Goal: Find specific page/section: Find specific page/section

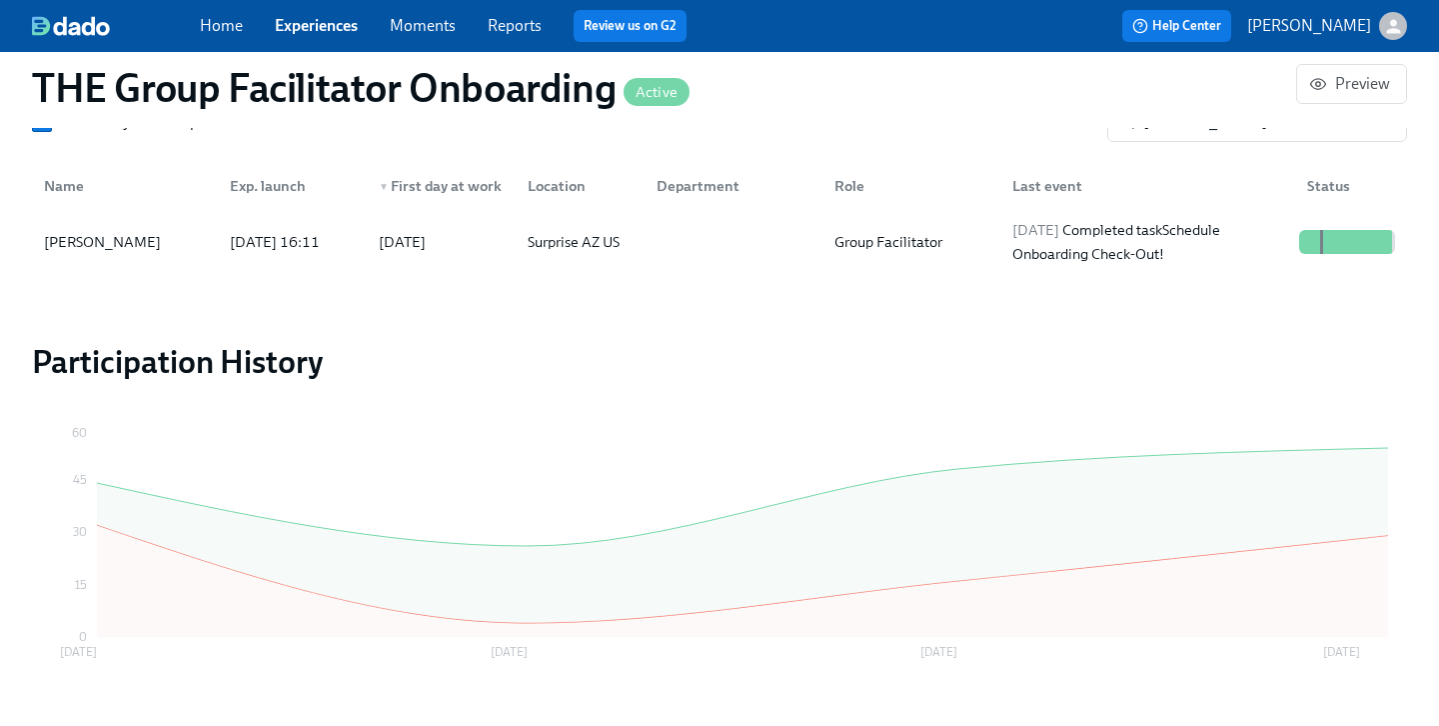
scroll to position [0, 33348]
click at [310, 16] on link "Experiences" at bounding box center [316, 25] width 83 height 19
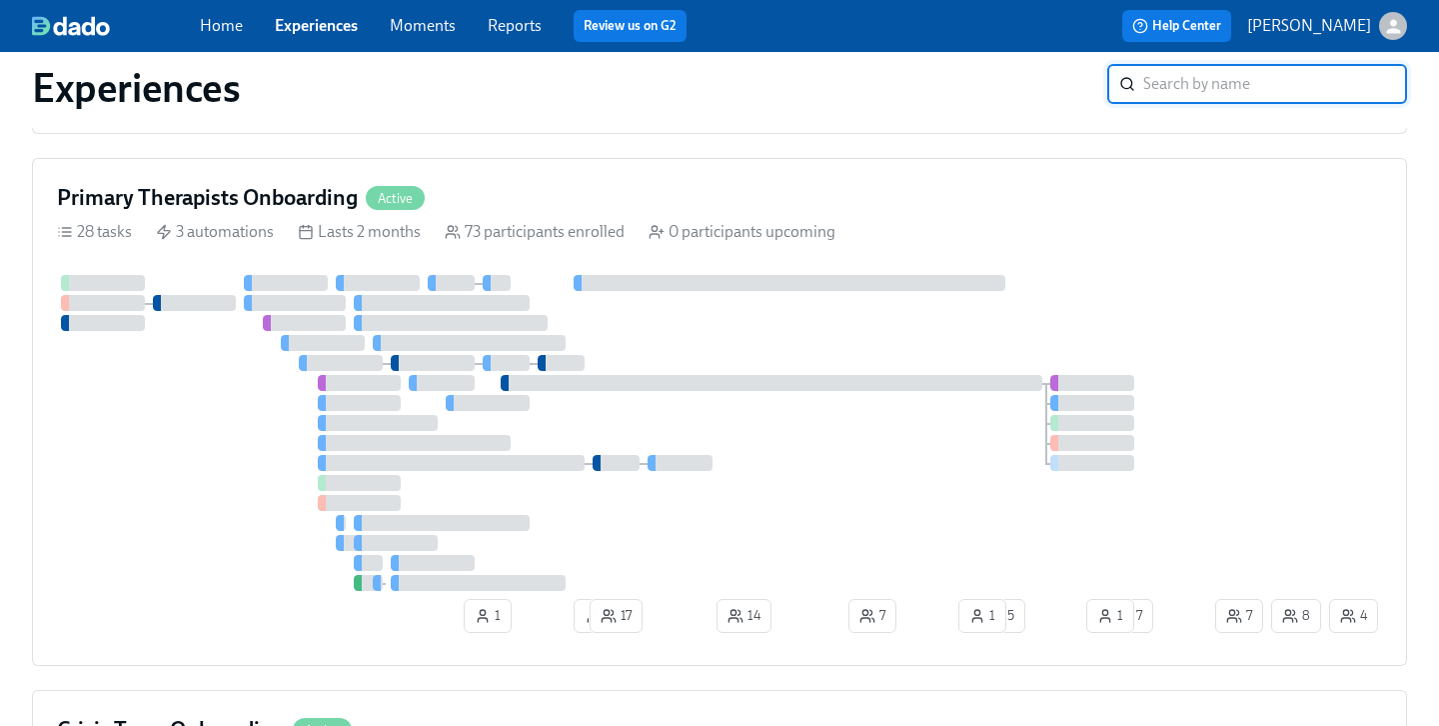
scroll to position [836, 0]
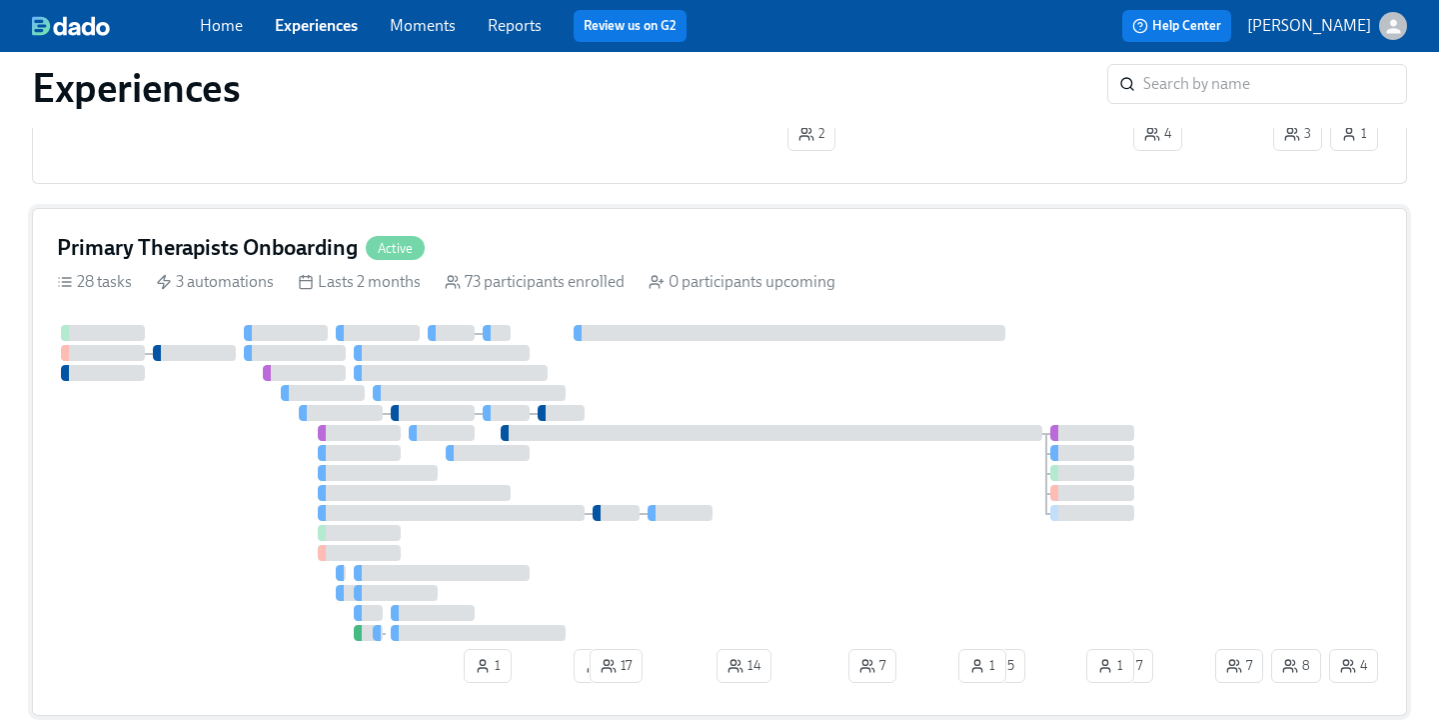
click at [252, 248] on h4 "Primary Therapists Onboarding" at bounding box center [207, 248] width 301 height 30
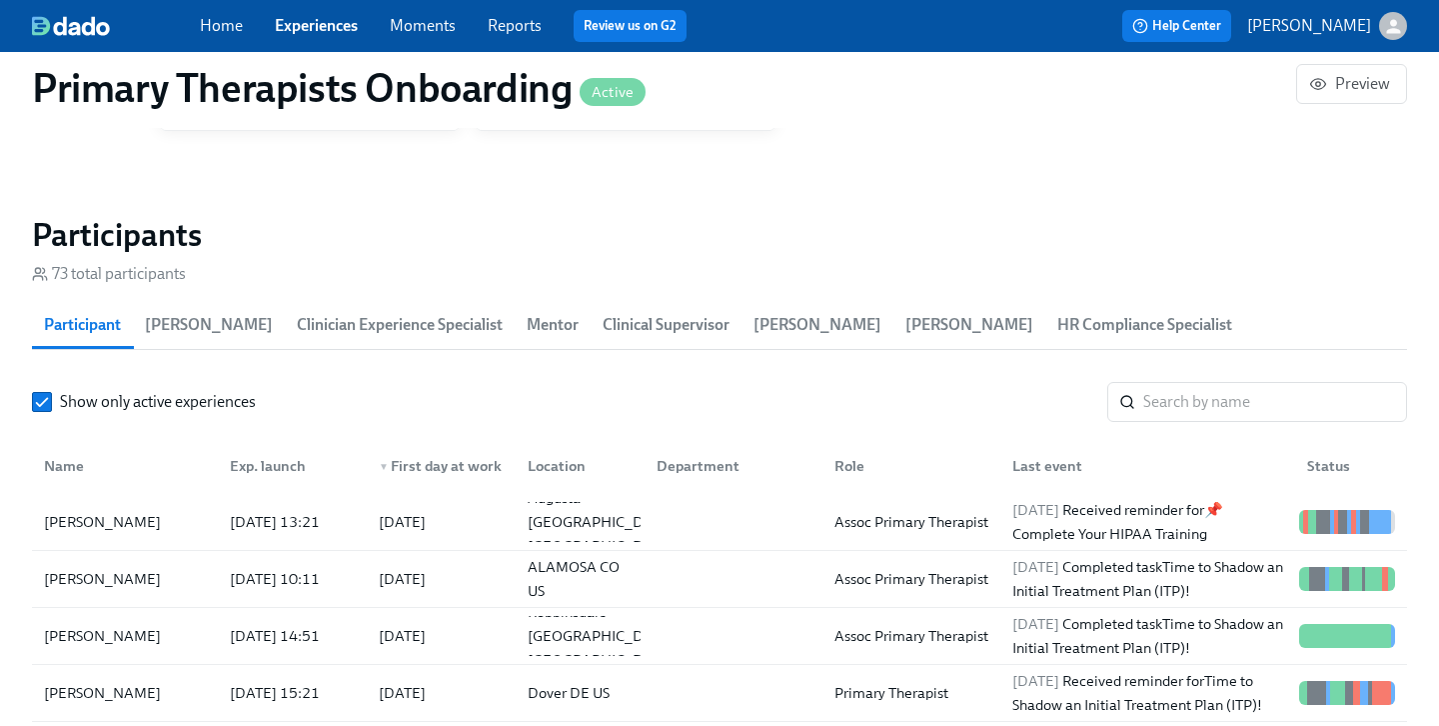
scroll to position [1962, 0]
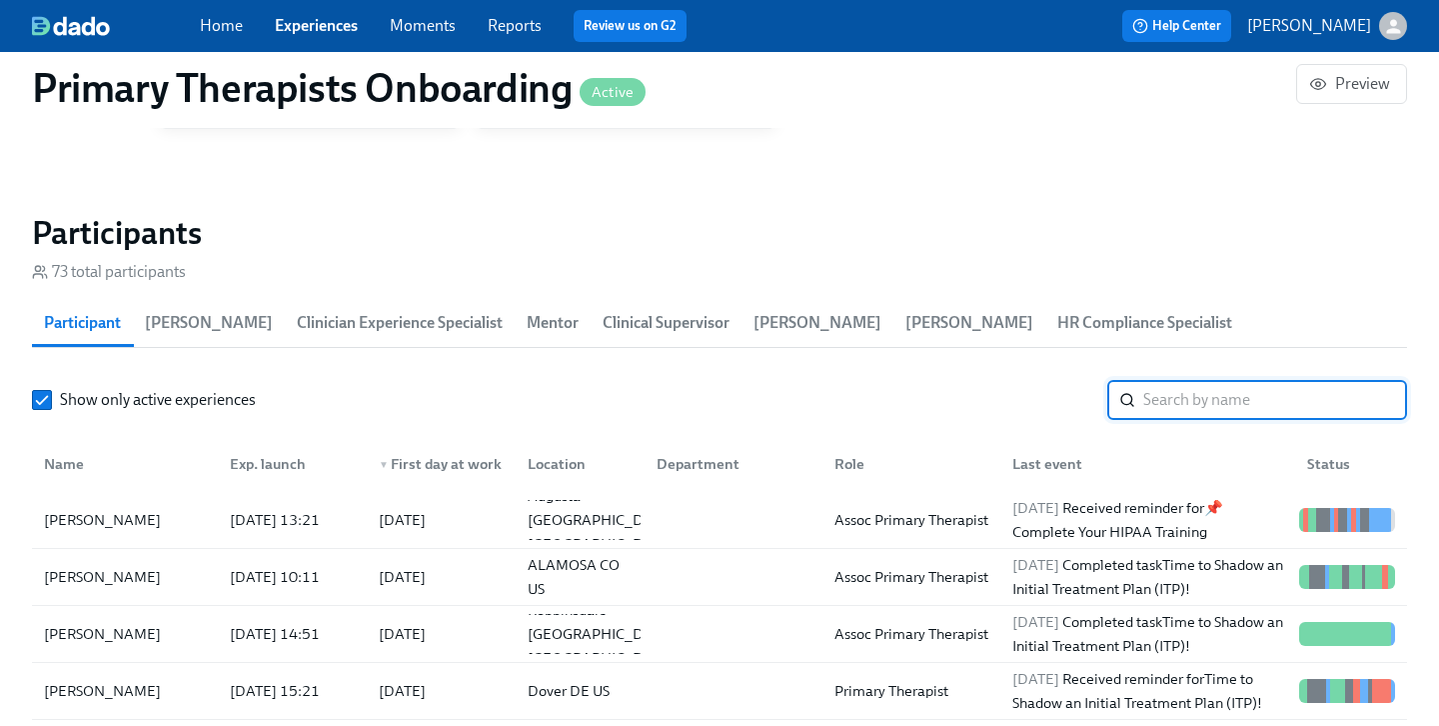
click at [1184, 380] on input "search" at bounding box center [1275, 400] width 264 height 40
paste input "[PERSON_NAME]"
type input "[PERSON_NAME]"
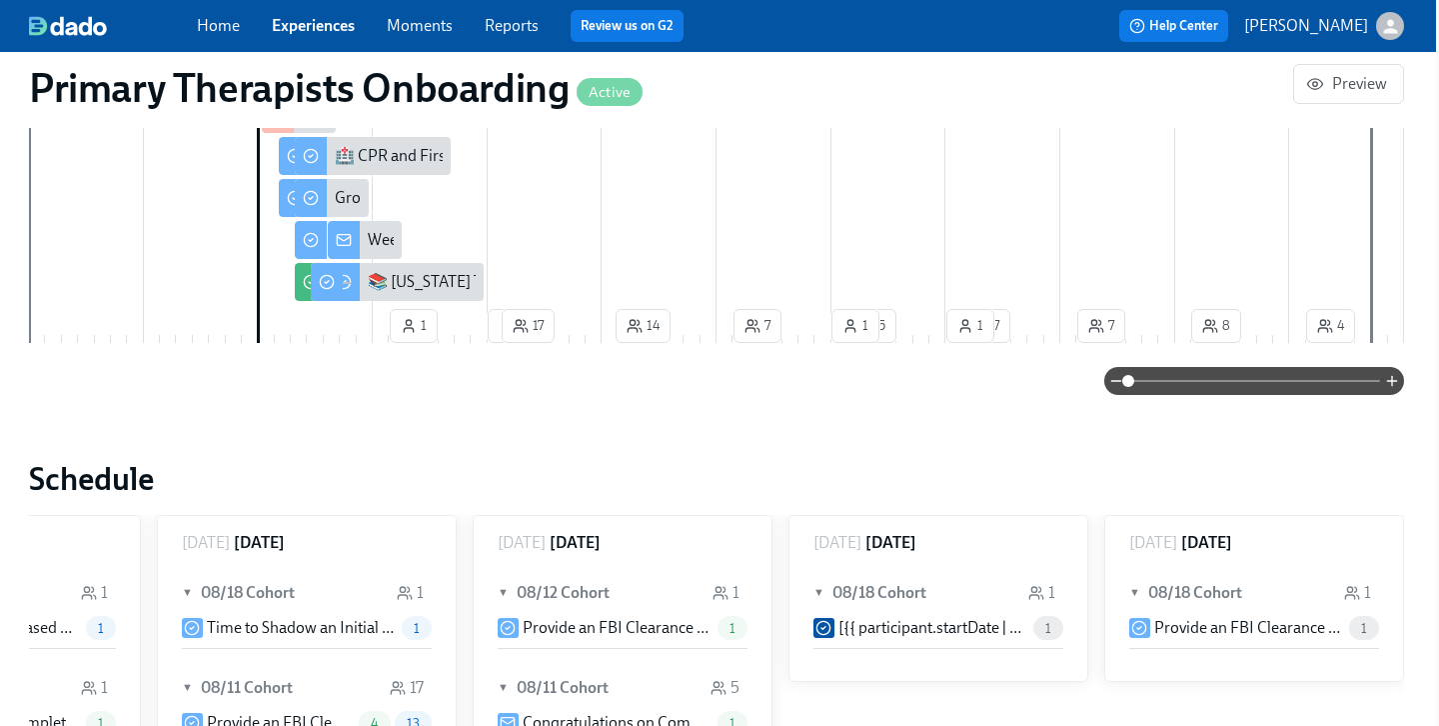
scroll to position [924, 3]
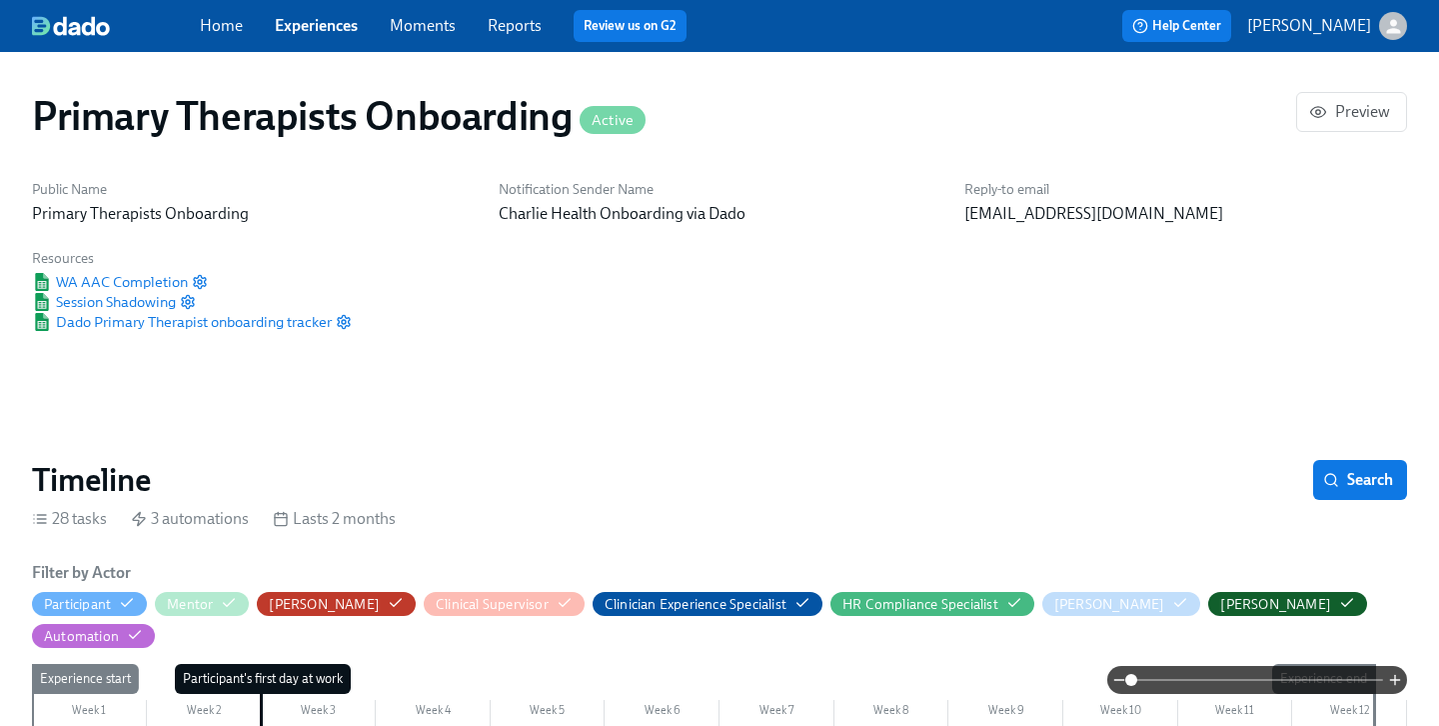
click at [1235, 477] on div "Timeline Search" at bounding box center [719, 480] width 1375 height 40
click at [1346, 470] on span "Search" at bounding box center [1360, 480] width 66 height 20
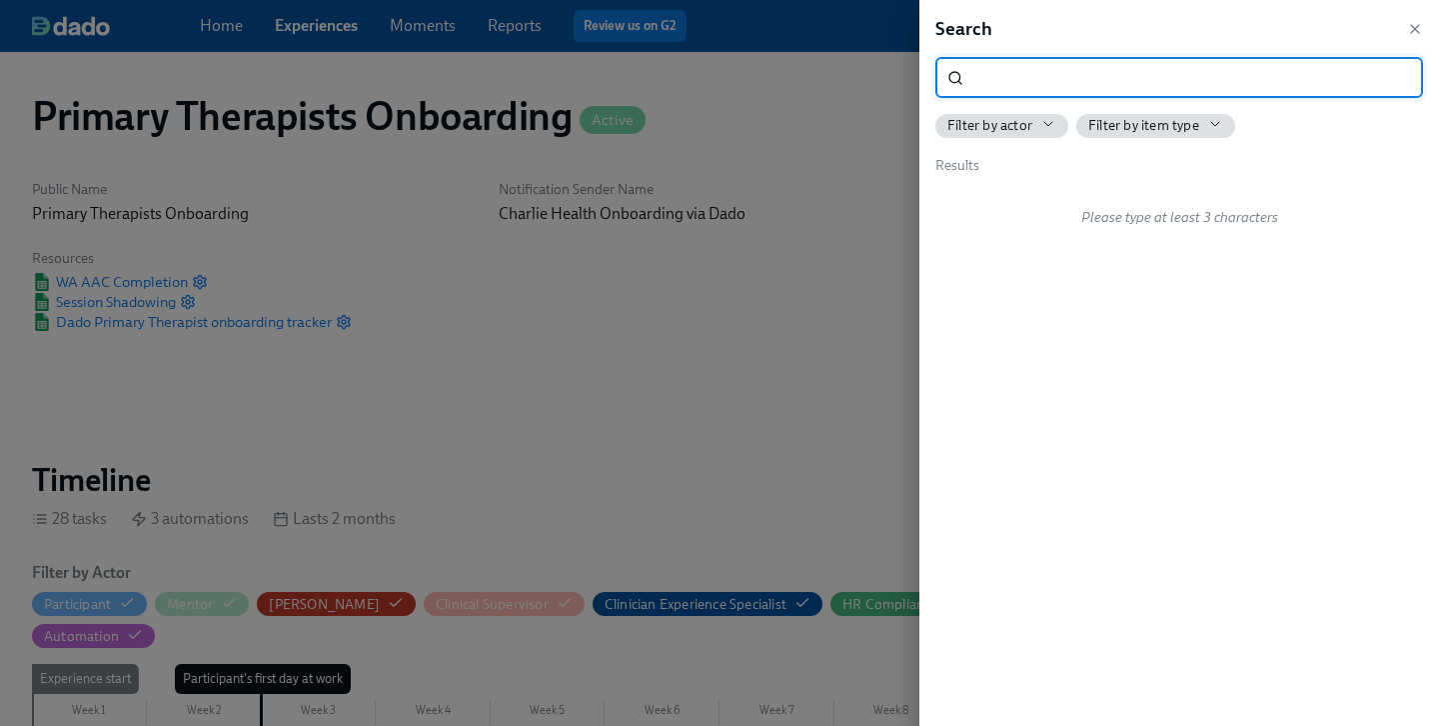
type input "[PERSON_NAME]"
click at [1392, 81] on input "[PERSON_NAME]" at bounding box center [1197, 78] width 452 height 40
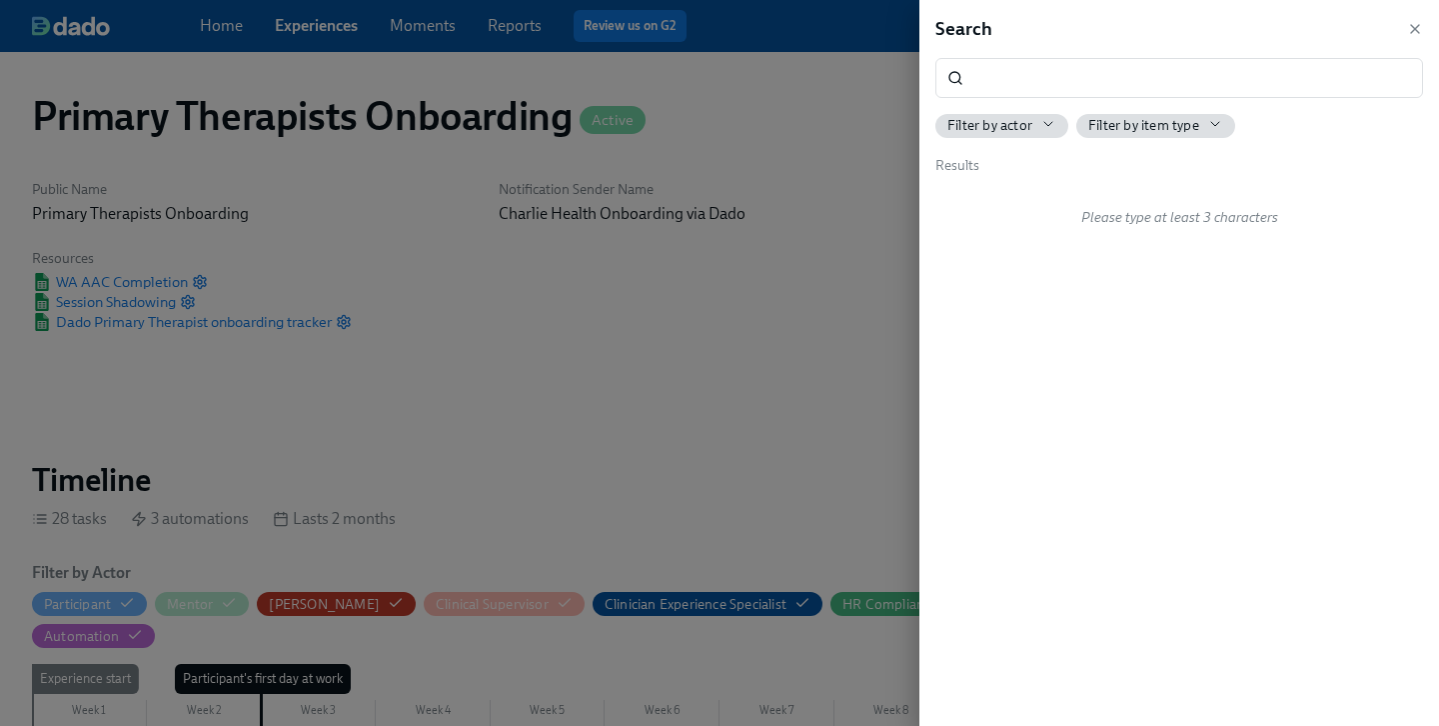
click at [707, 253] on div at bounding box center [719, 363] width 1439 height 726
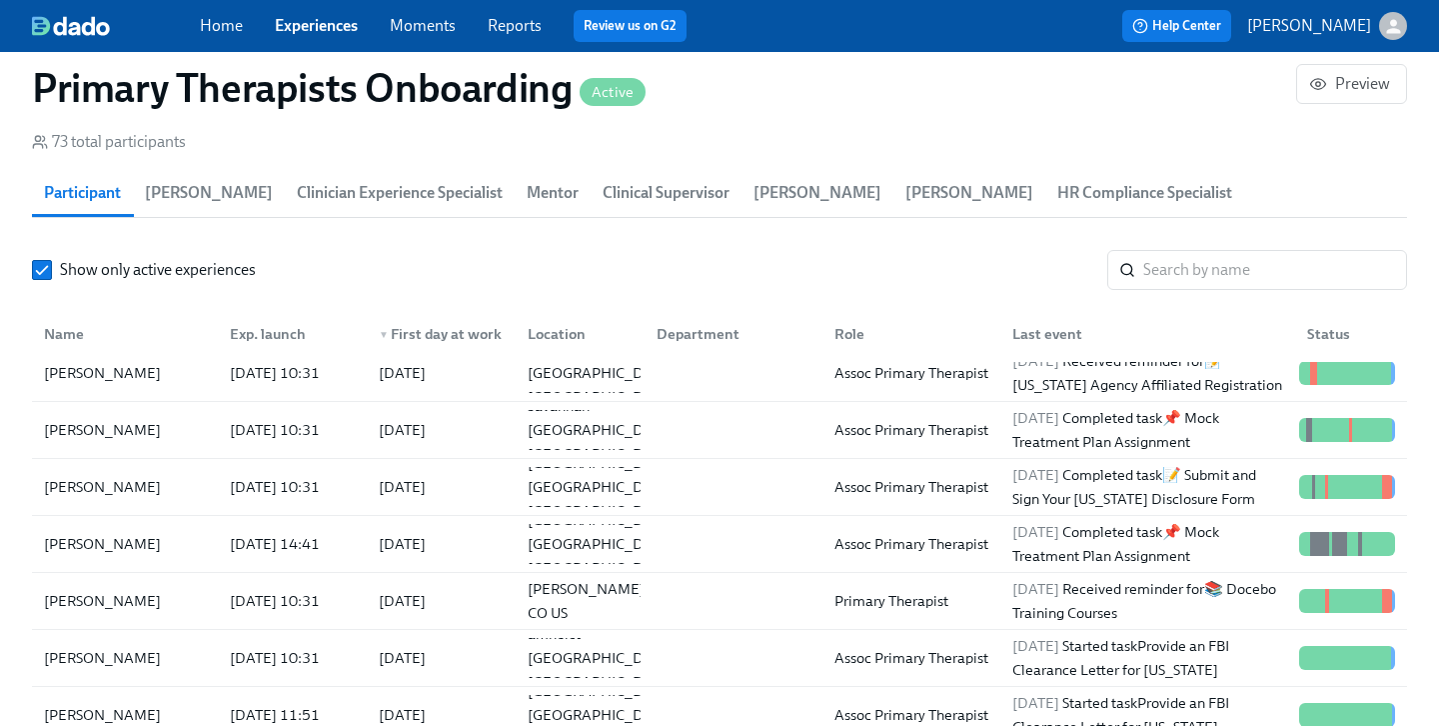
scroll to position [1382, 0]
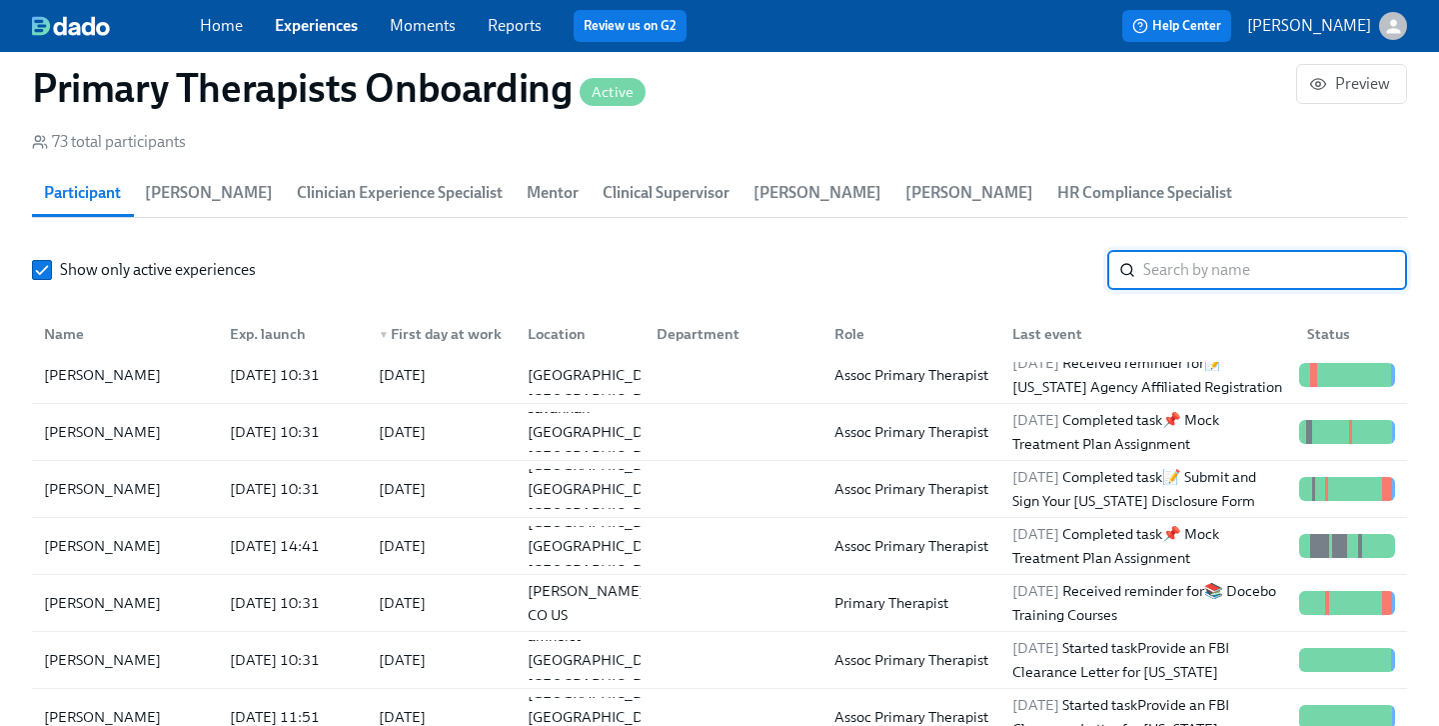
click at [1171, 251] on input "search" at bounding box center [1275, 270] width 264 height 40
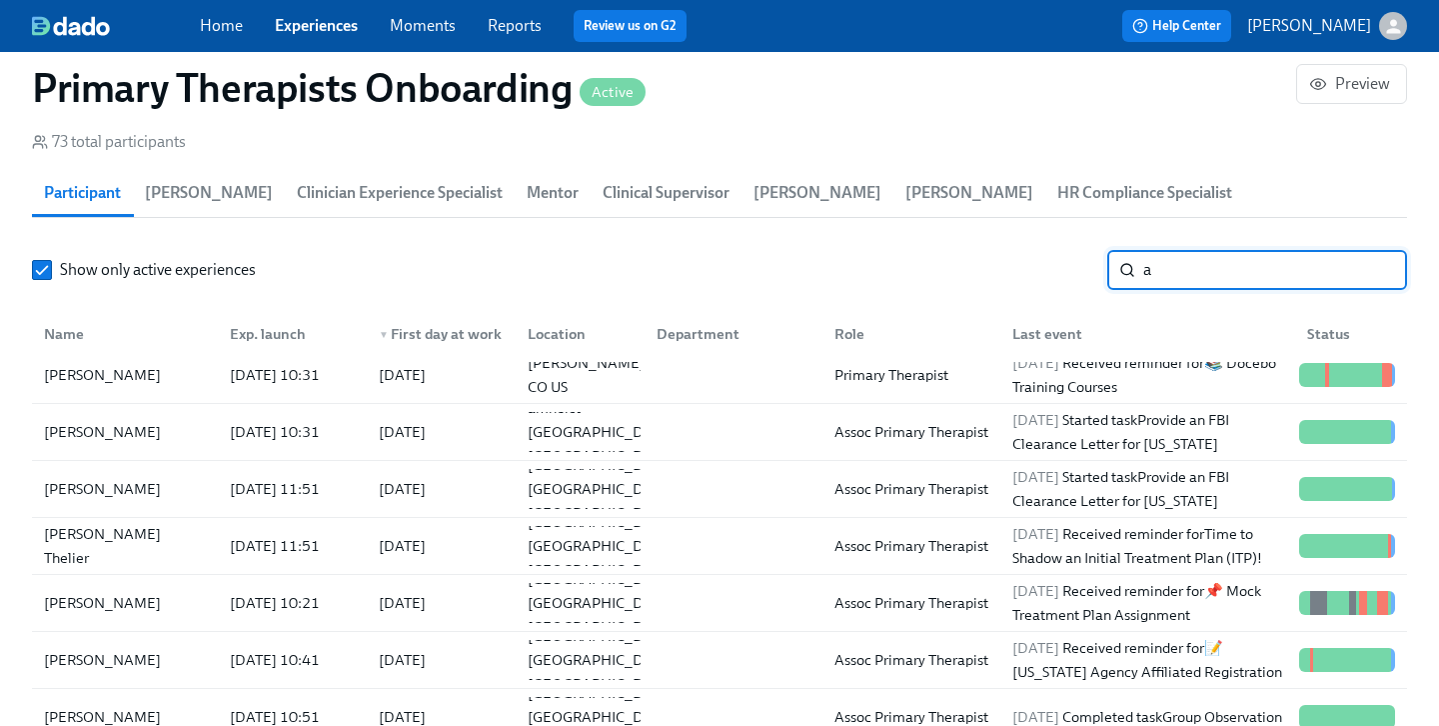
scroll to position [1211, 0]
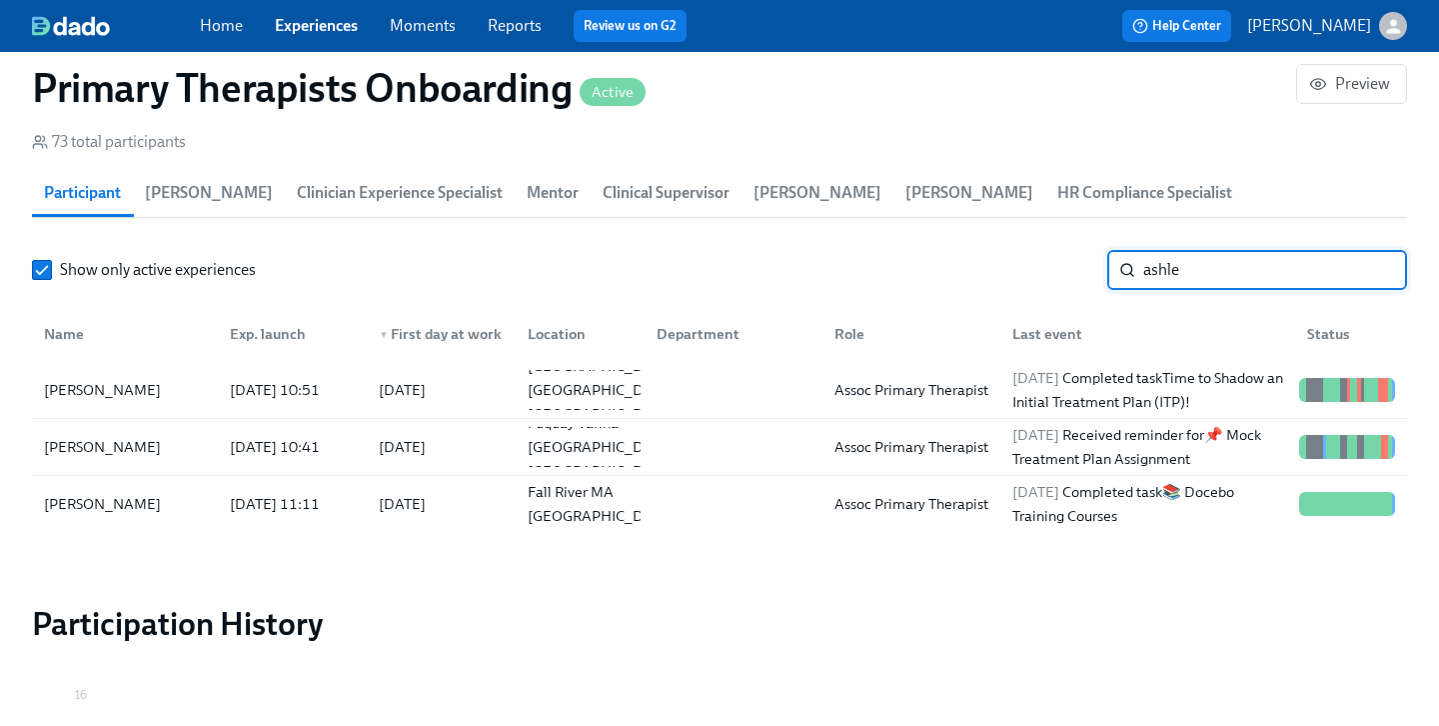
type input "[PERSON_NAME]"
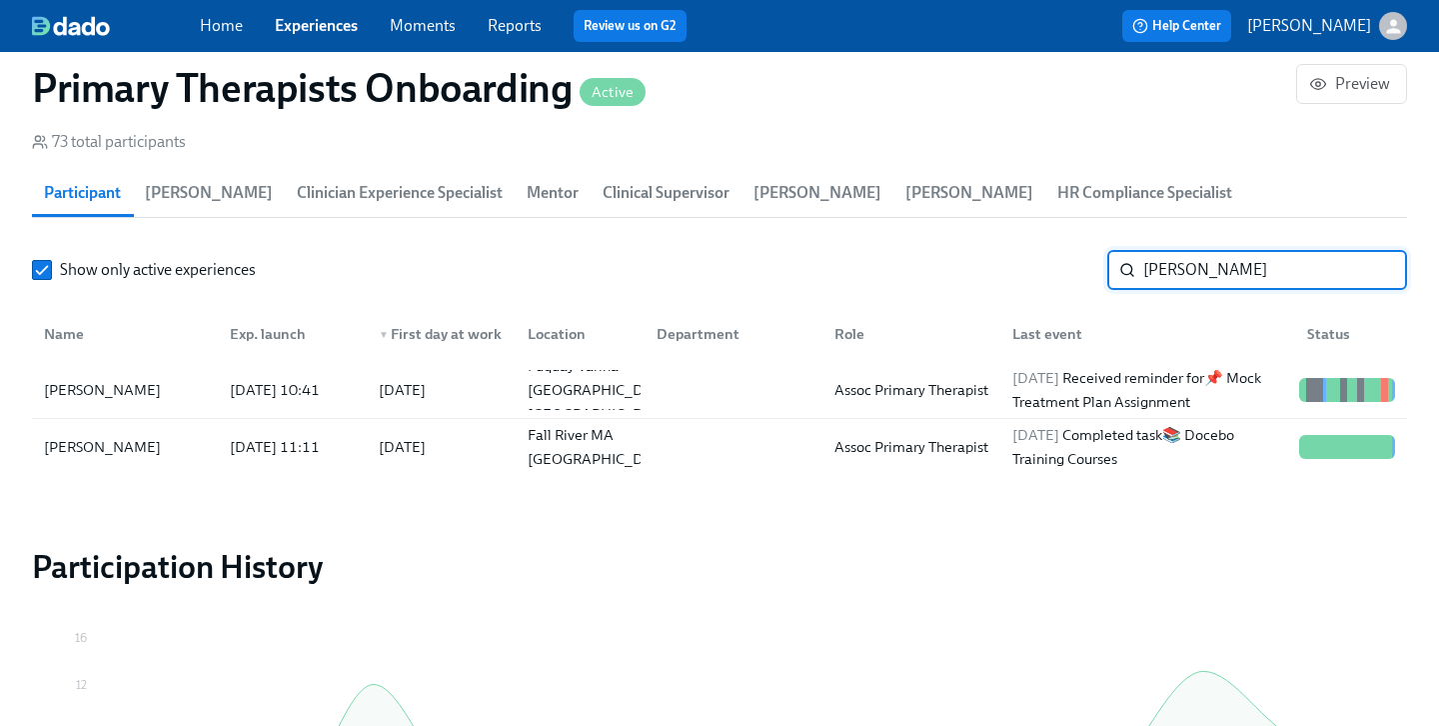
click at [1375, 250] on input "[PERSON_NAME]" at bounding box center [1275, 270] width 264 height 40
type input "[PERSON_NAME]"
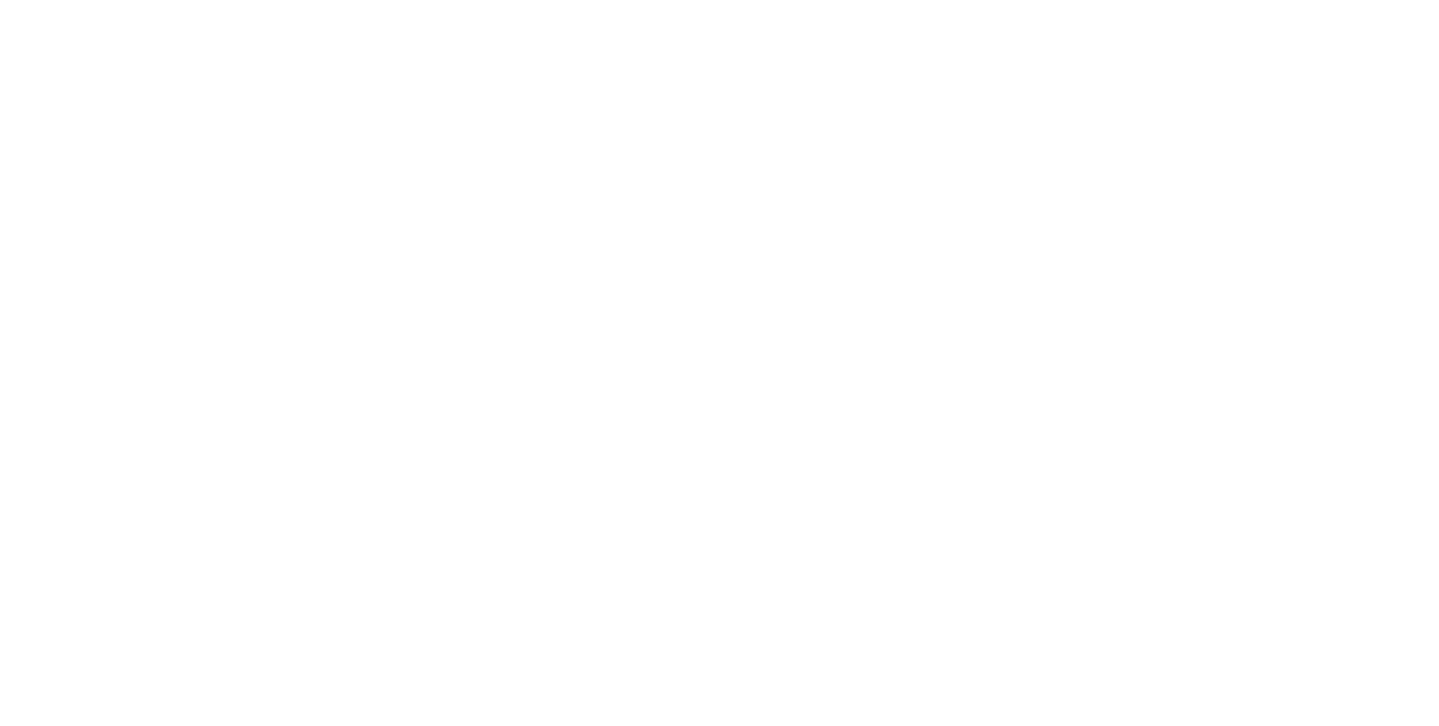
click at [300, 0] on html at bounding box center [719, 0] width 1439 height 0
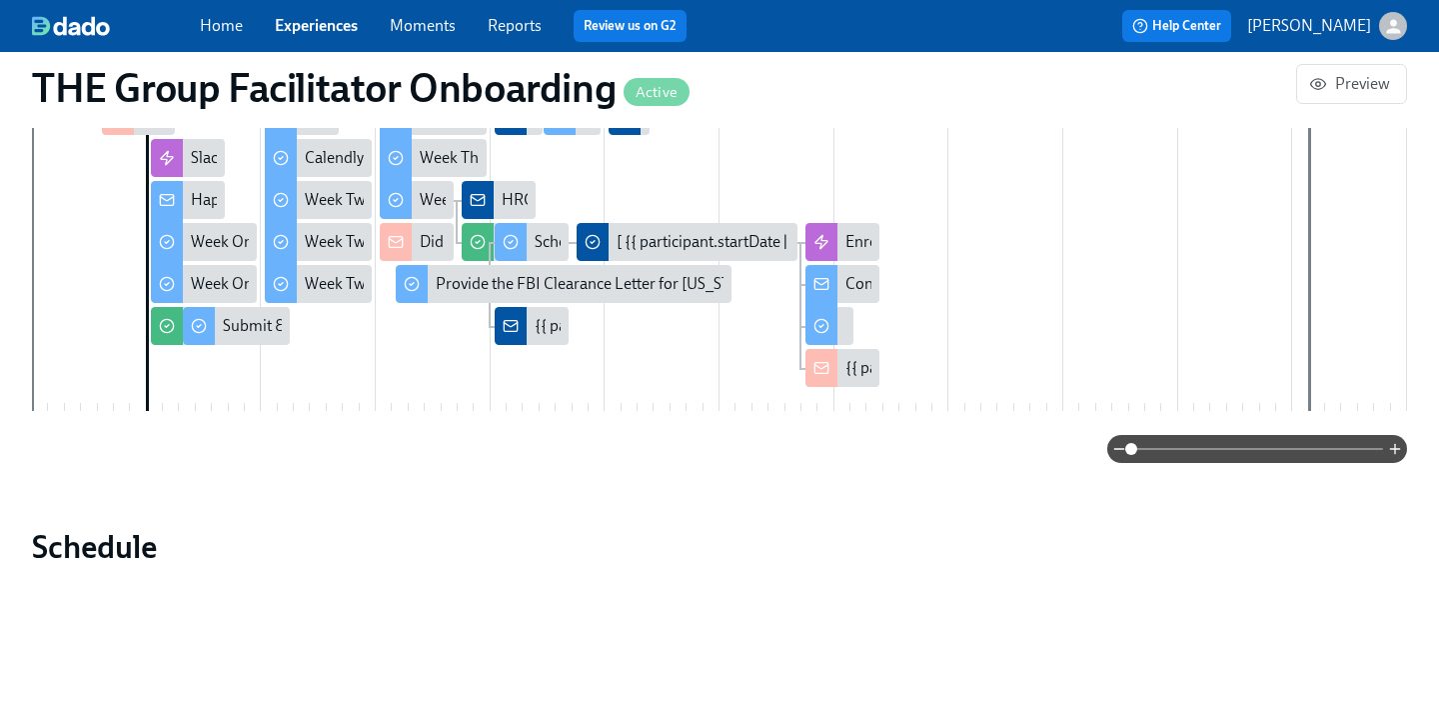
scroll to position [996, 0]
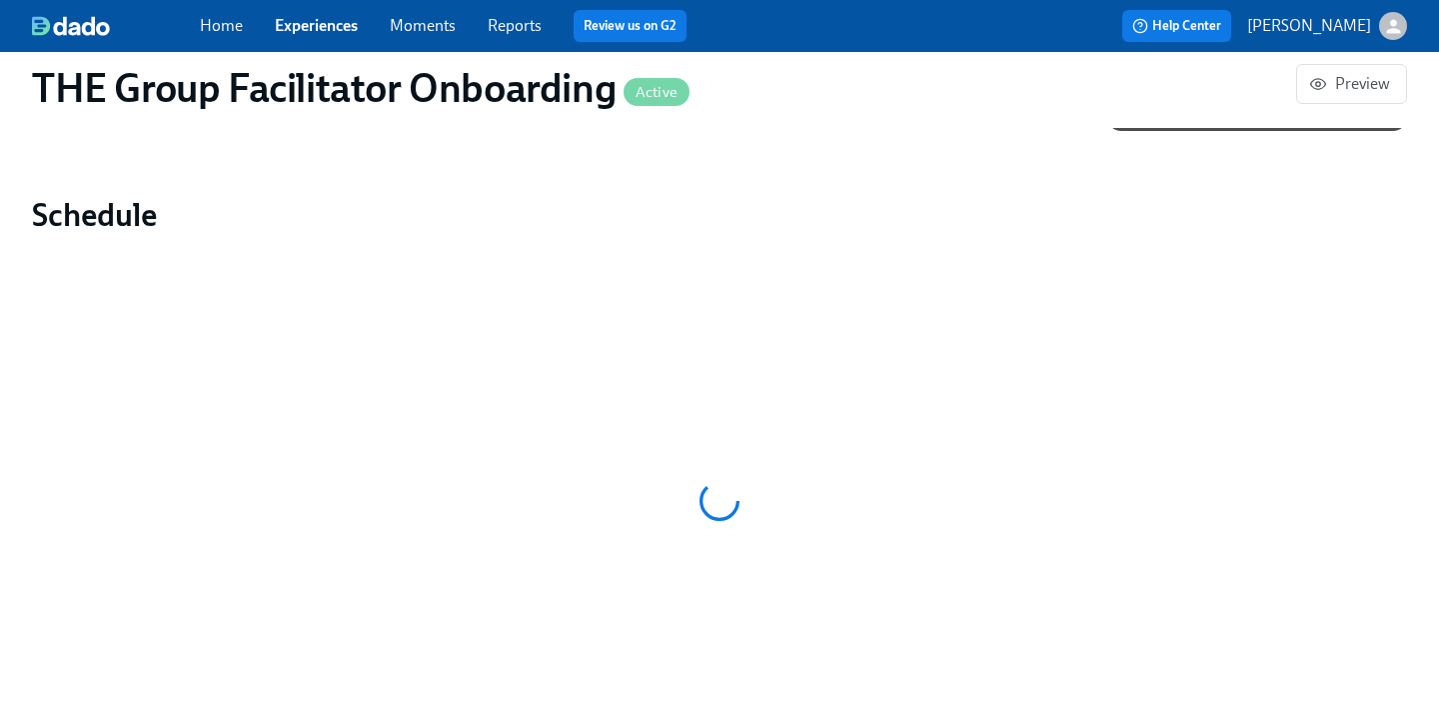
click at [319, 19] on link "Experiences" at bounding box center [316, 25] width 83 height 19
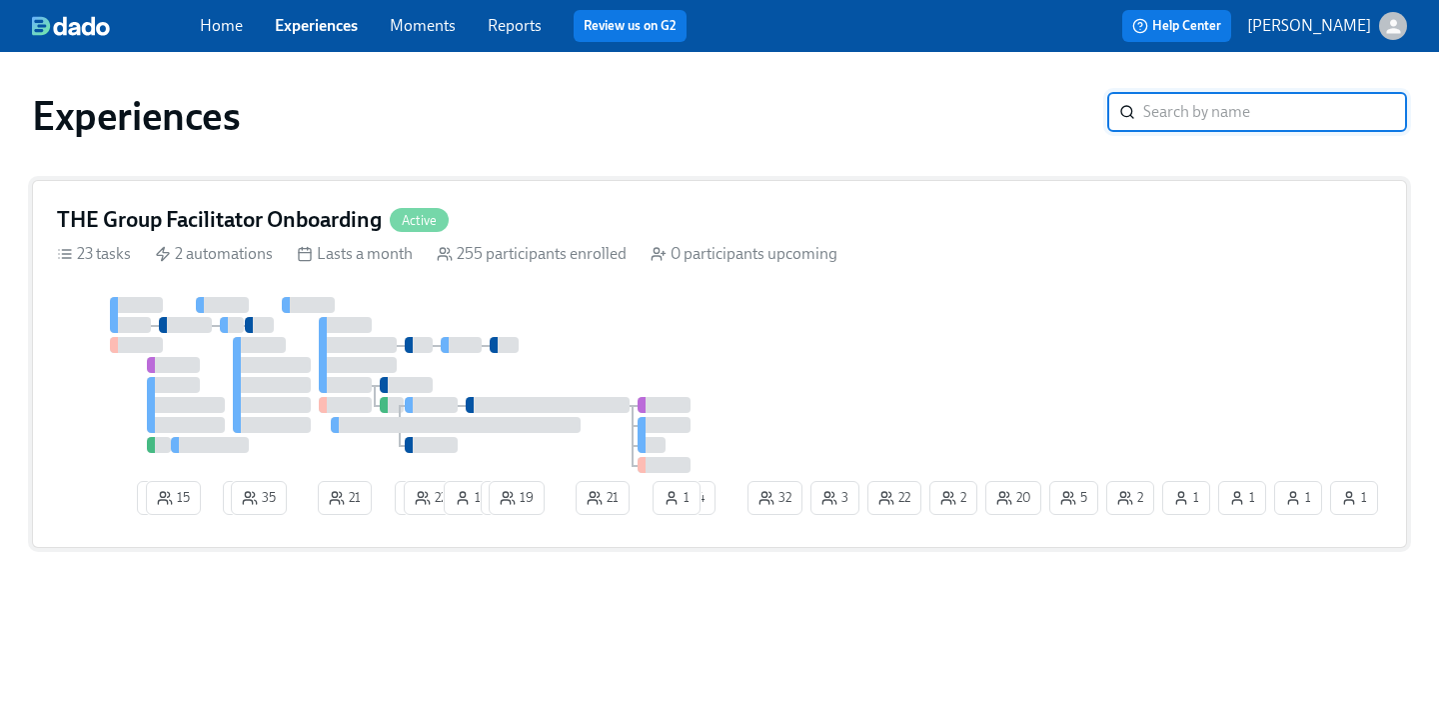
click at [697, 79] on div "Experiences ​" at bounding box center [719, 116] width 1407 height 80
click at [321, 37] on div "Home Experiences Moments Reports Review us on G2" at bounding box center [502, 26] width 604 height 32
